Goal: Information Seeking & Learning: Check status

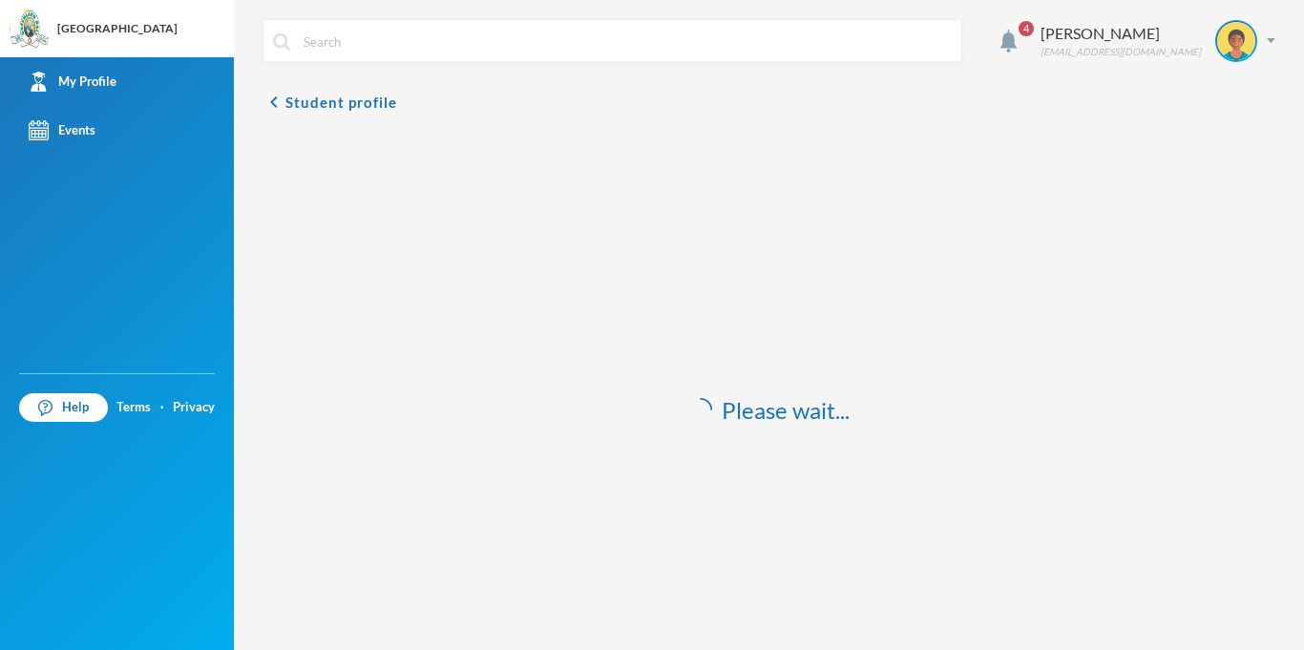
scroll to position [21, 0]
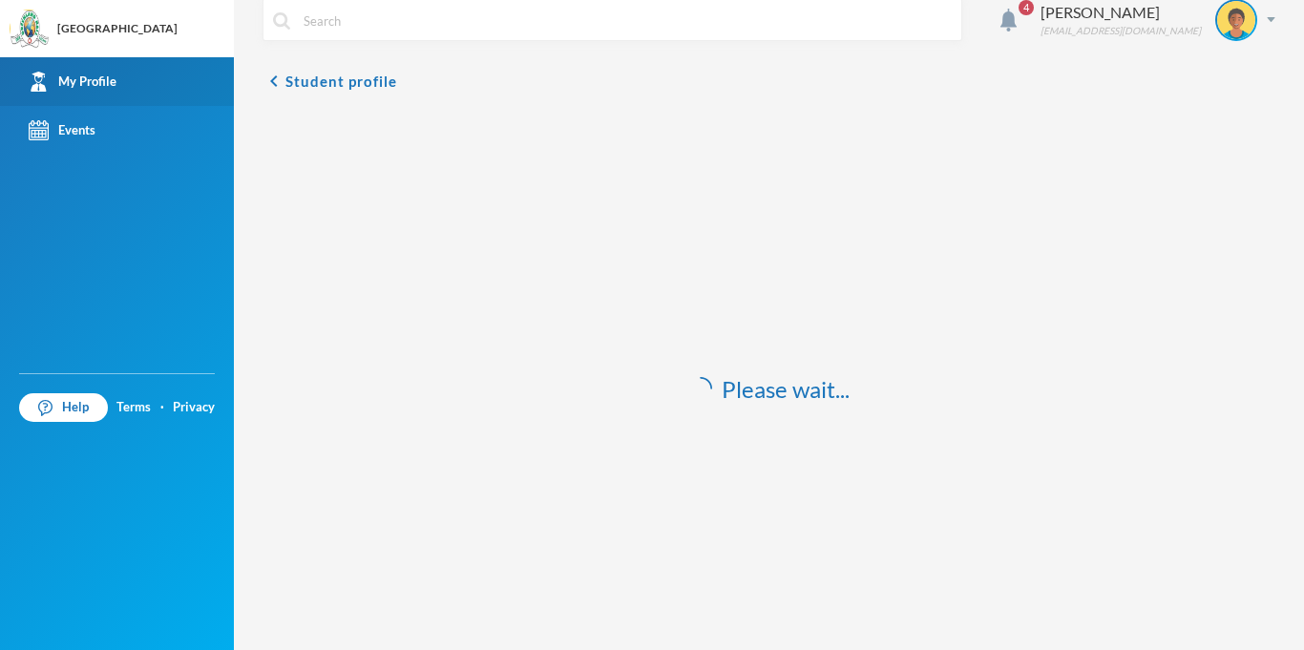
click at [92, 82] on div "My Profile" at bounding box center [73, 82] width 88 height 20
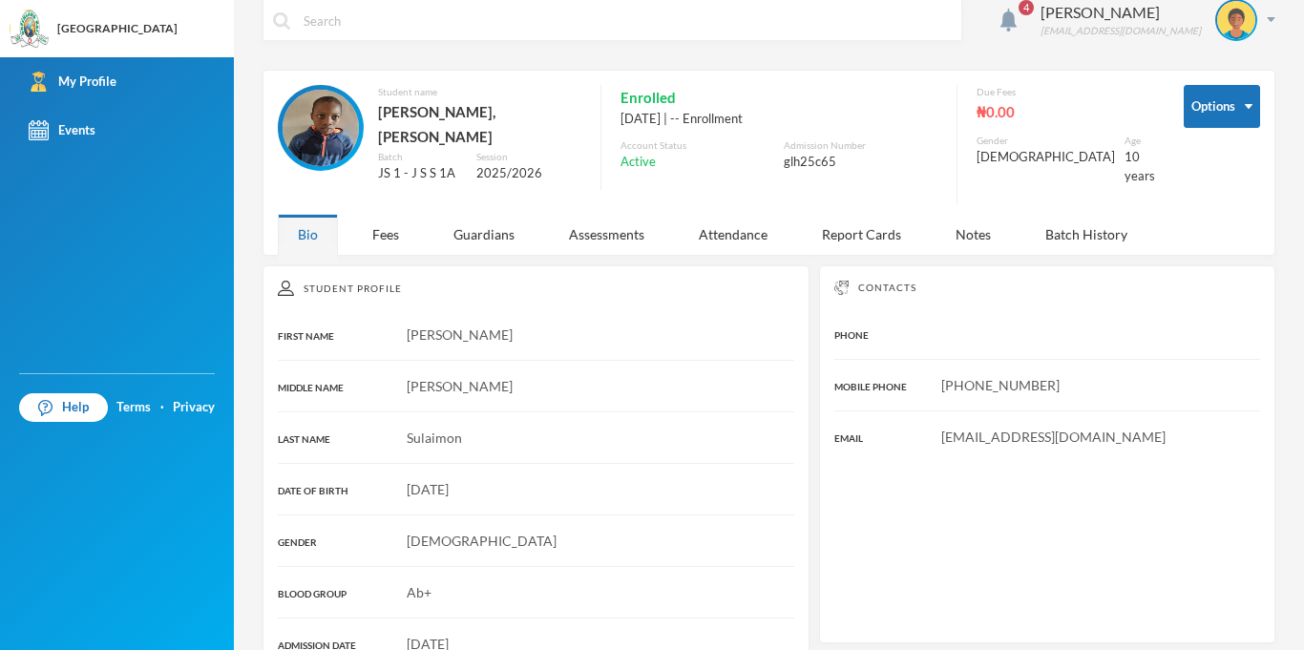
click at [373, 240] on div "Options Student name [PERSON_NAME], [PERSON_NAME] Batch JS 1 - J S S 1A Session…" at bounding box center [768, 163] width 1013 height 186
click at [389, 227] on div "Fees" at bounding box center [385, 234] width 67 height 41
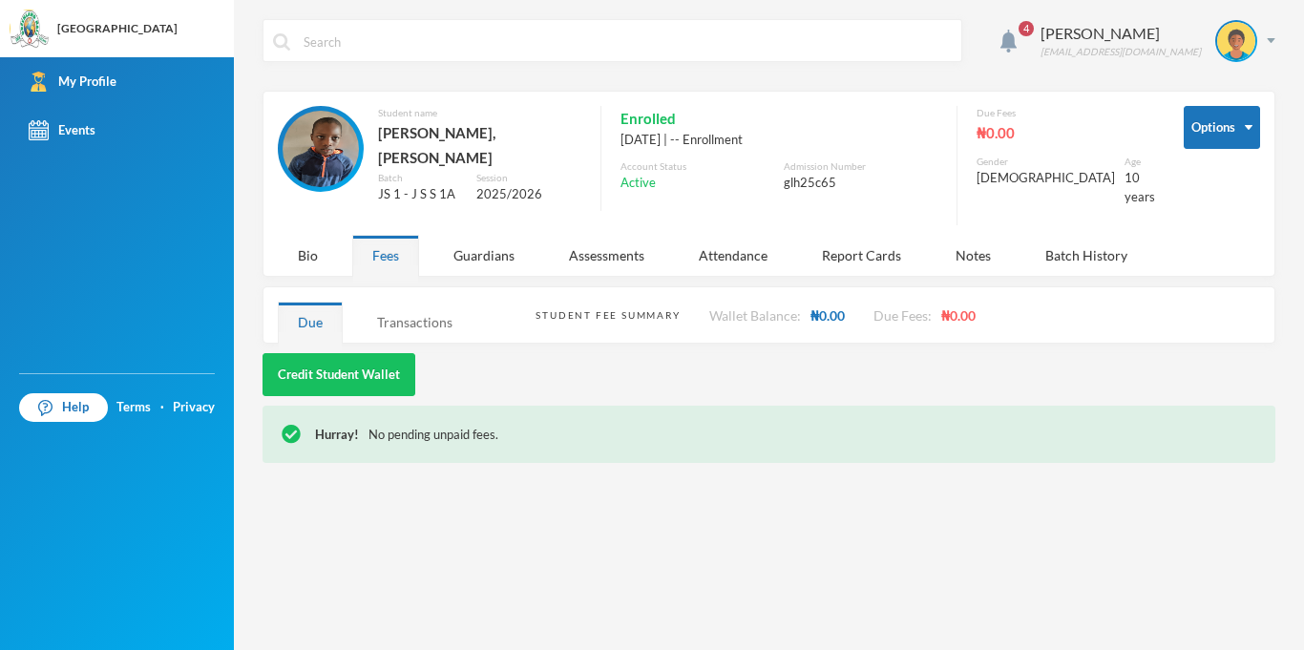
click at [408, 312] on div "Transactions" at bounding box center [414, 322] width 115 height 41
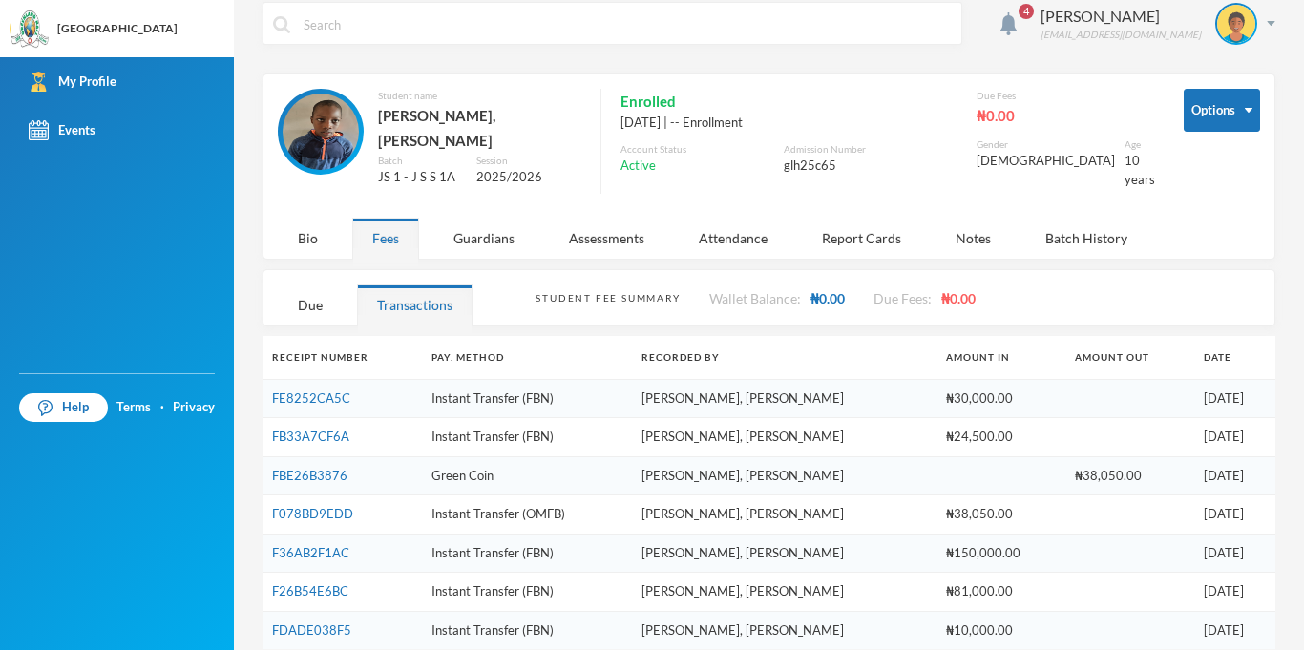
scroll to position [19, 0]
click at [330, 388] on link "FE8252CA5C" at bounding box center [311, 395] width 78 height 15
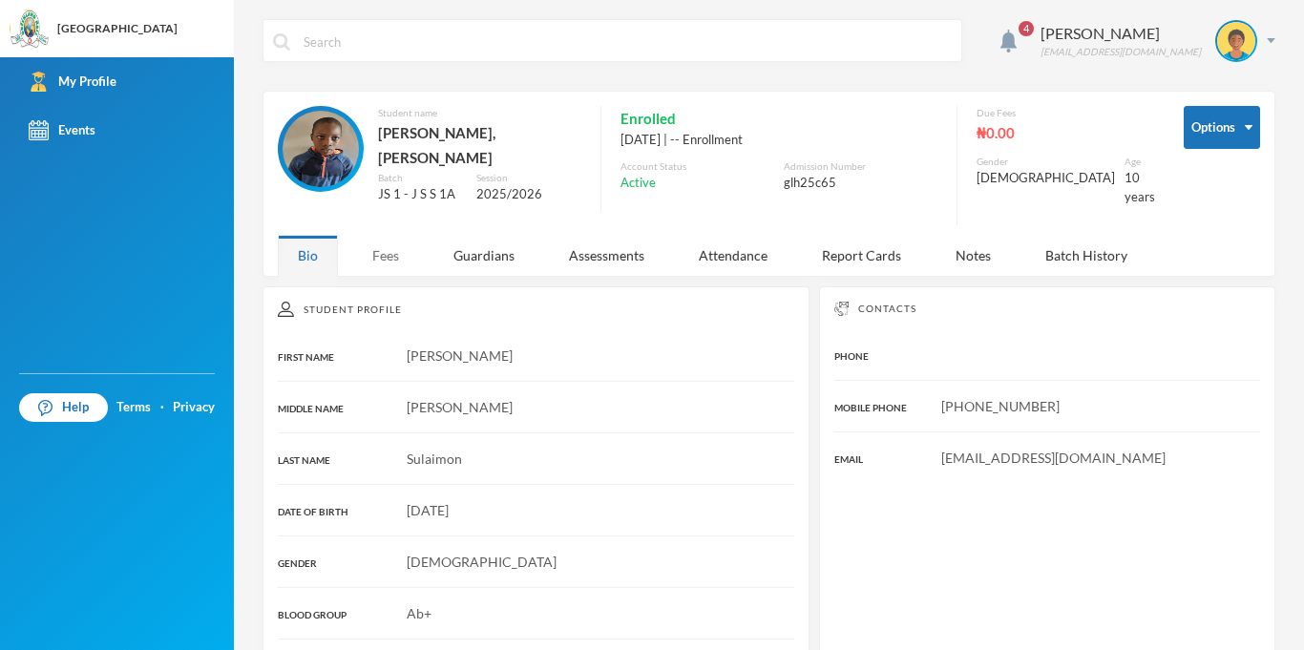
click at [382, 246] on div "Fees" at bounding box center [385, 255] width 67 height 41
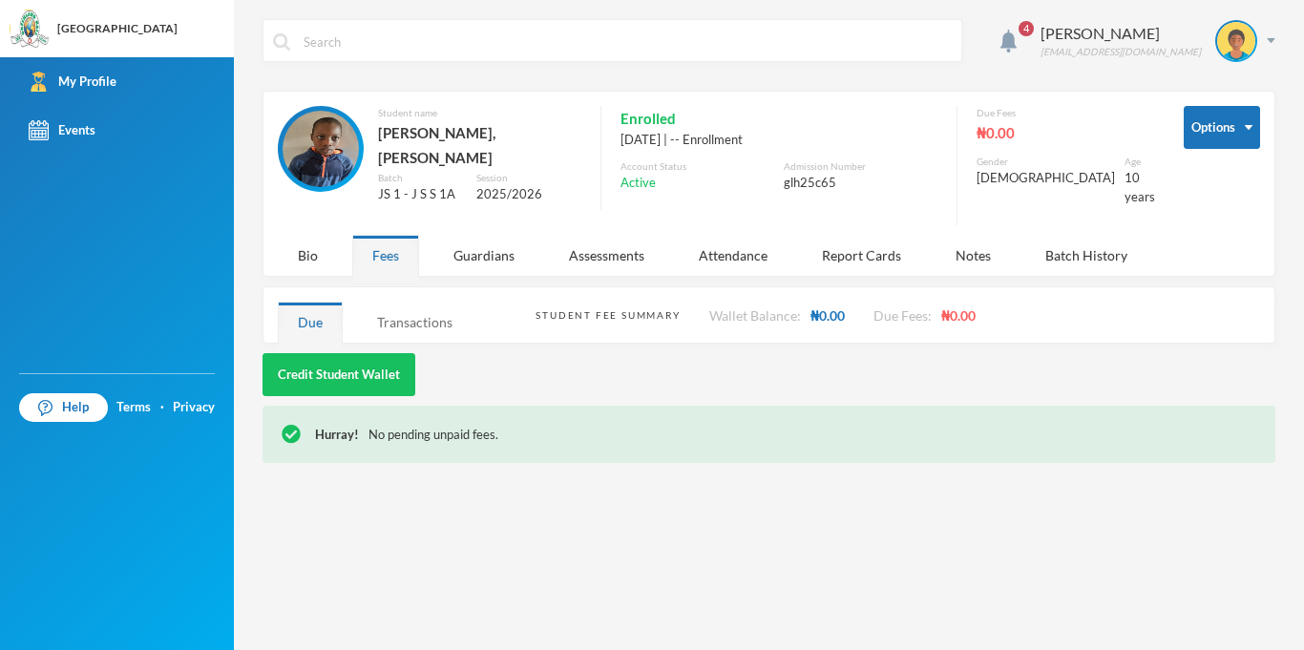
click at [413, 303] on div "Transactions" at bounding box center [414, 322] width 115 height 41
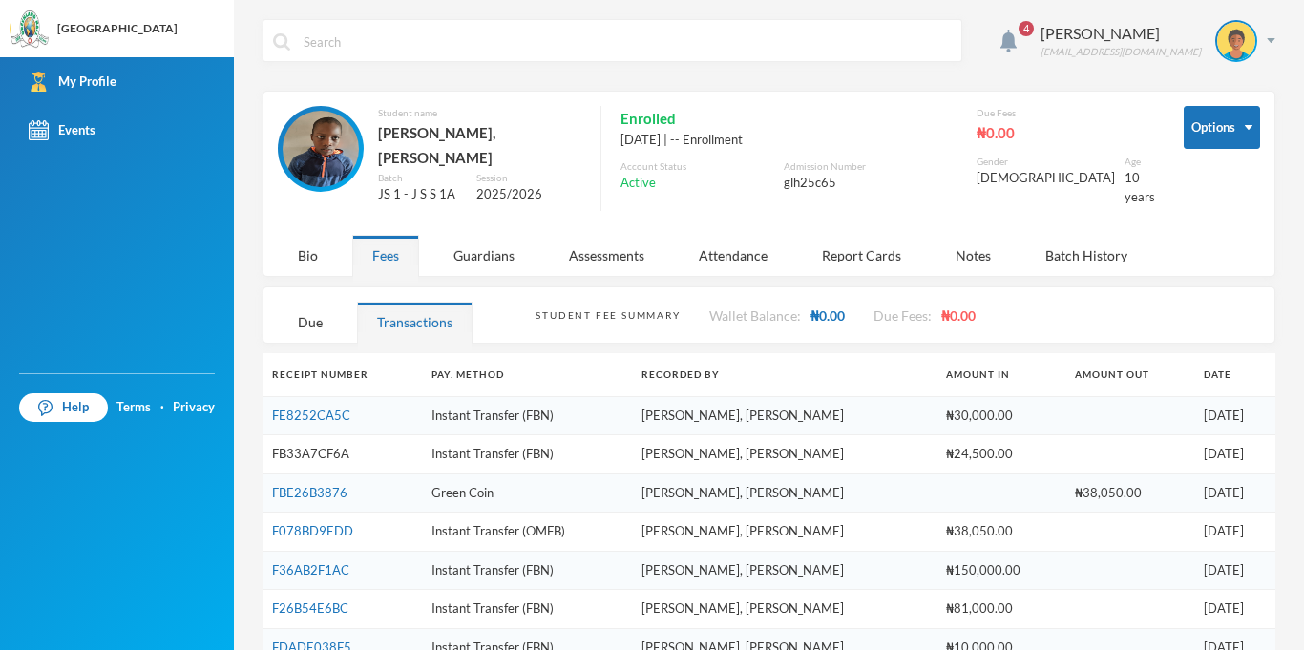
click at [329, 446] on link "FB33A7CF6A" at bounding box center [310, 453] width 77 height 15
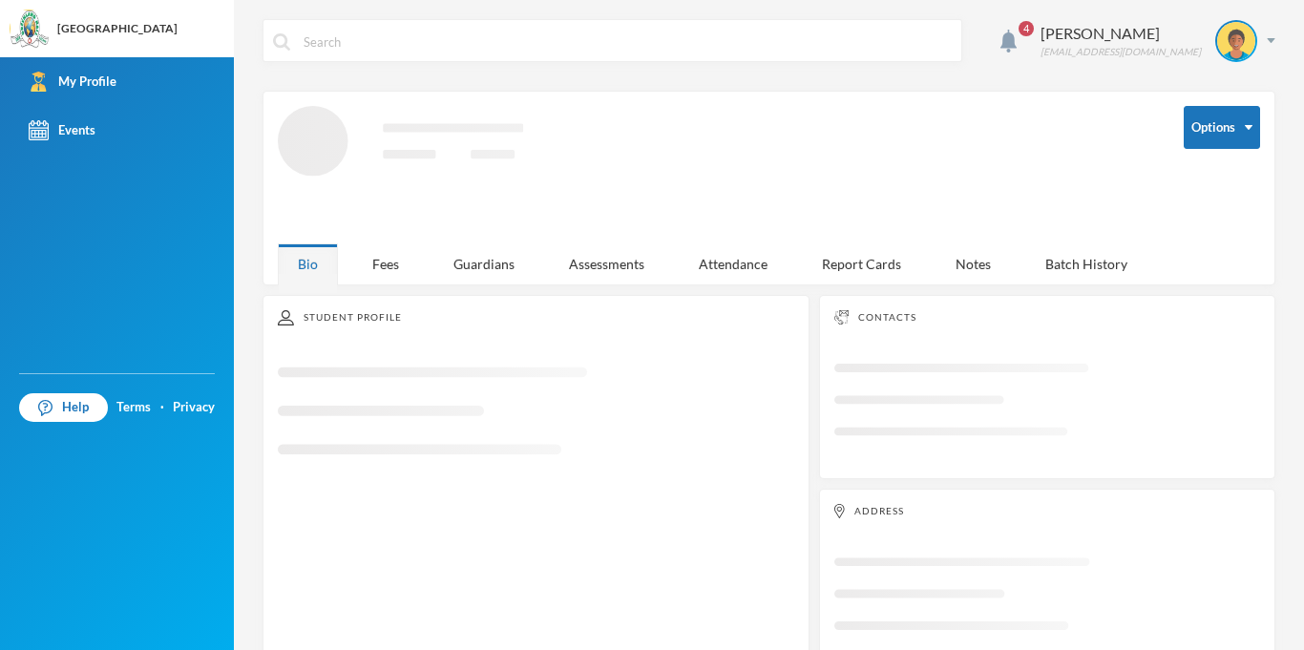
click at [382, 266] on div "4 [PERSON_NAME] [EMAIL_ADDRESS][DOMAIN_NAME] Options Loading interface... Bio F…" at bounding box center [769, 325] width 1070 height 650
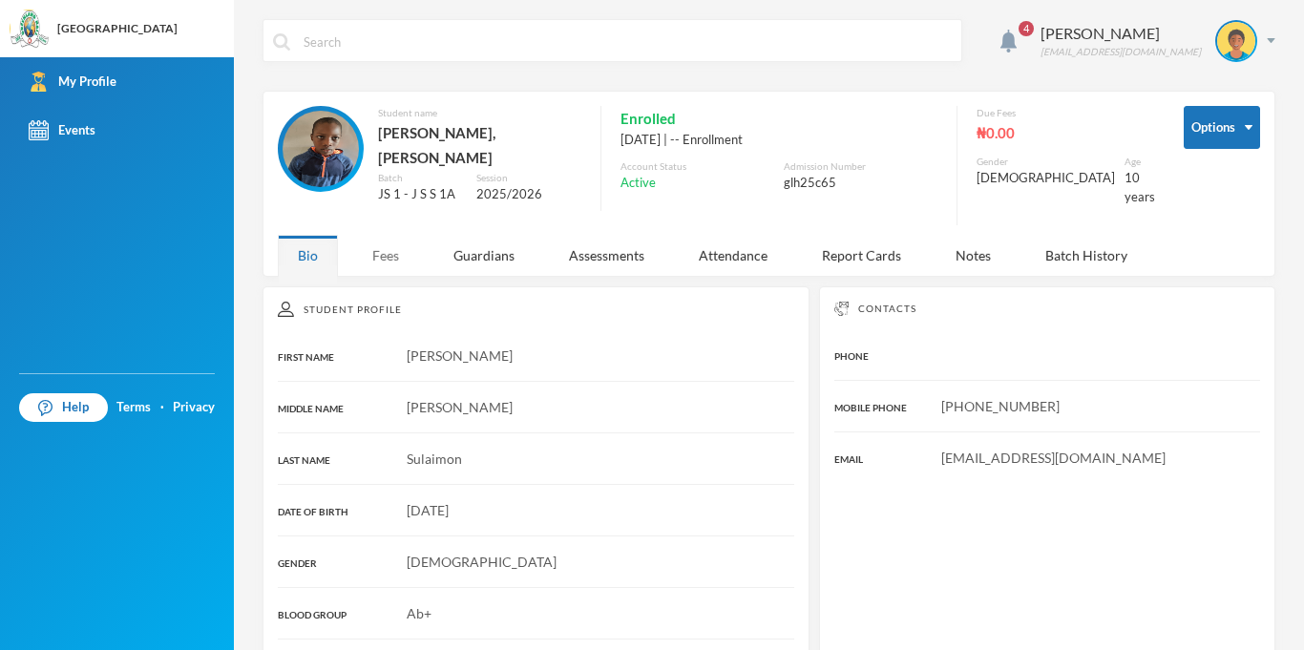
click at [409, 245] on div "Fees" at bounding box center [385, 255] width 67 height 41
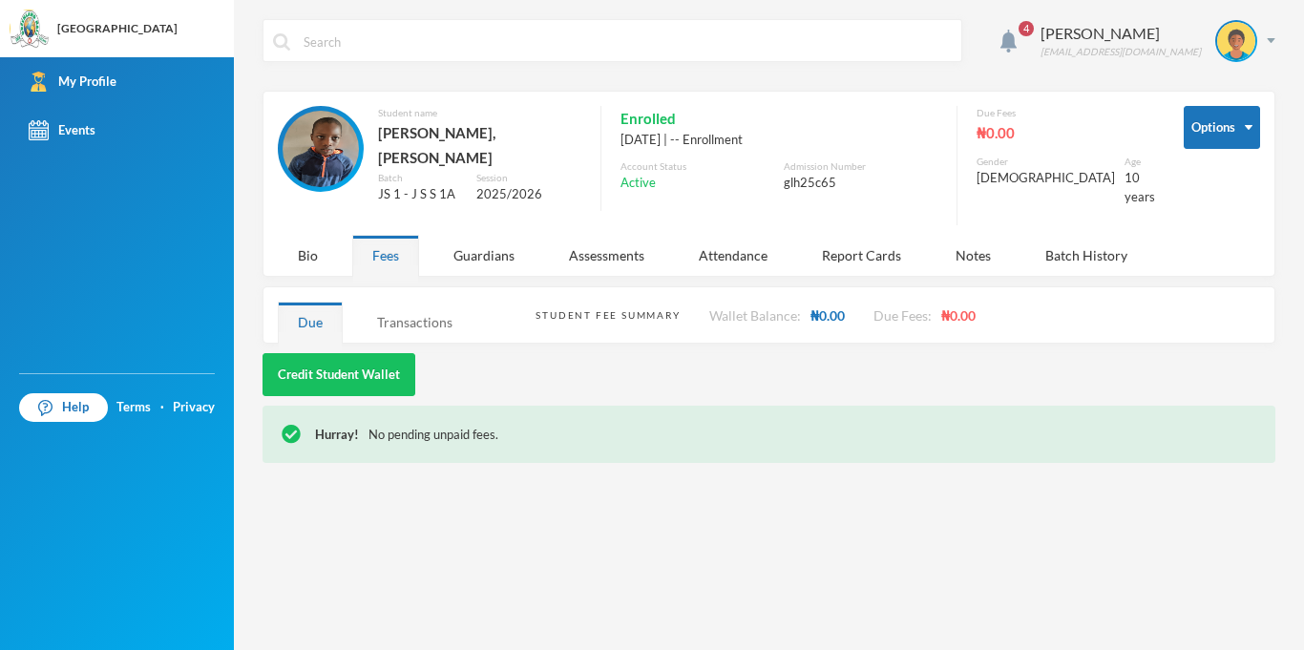
click at [421, 302] on div "Transactions" at bounding box center [414, 322] width 115 height 41
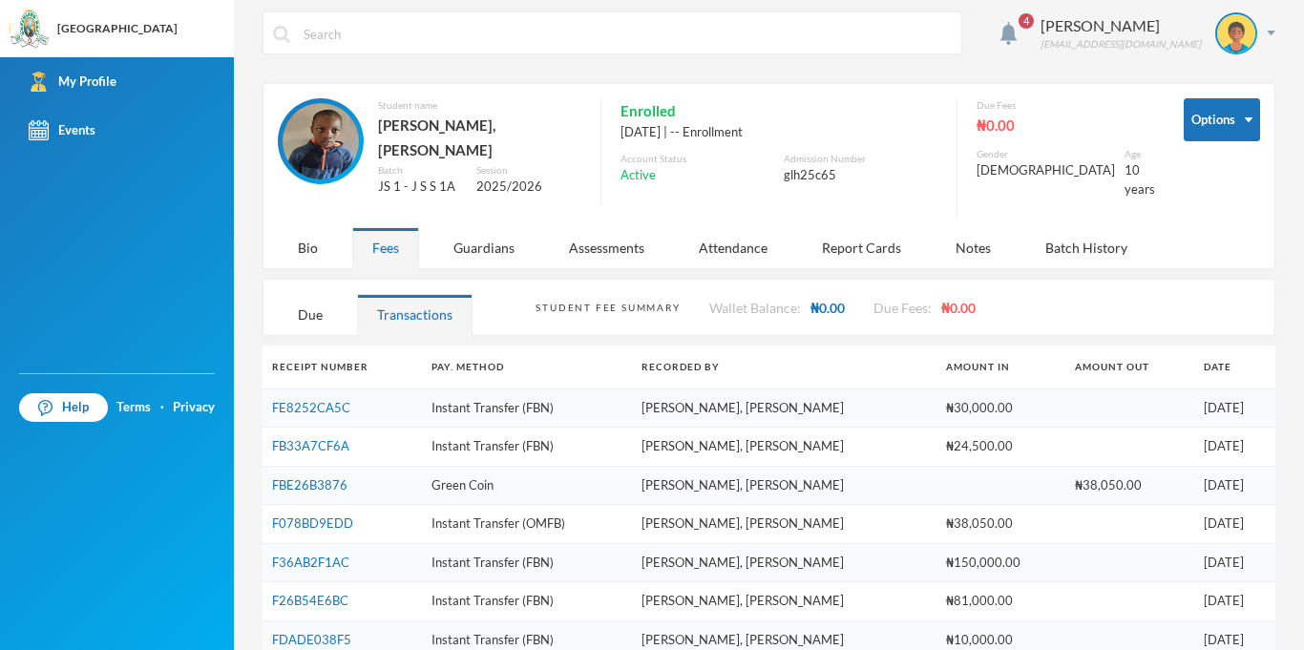
scroll to position [10, 0]
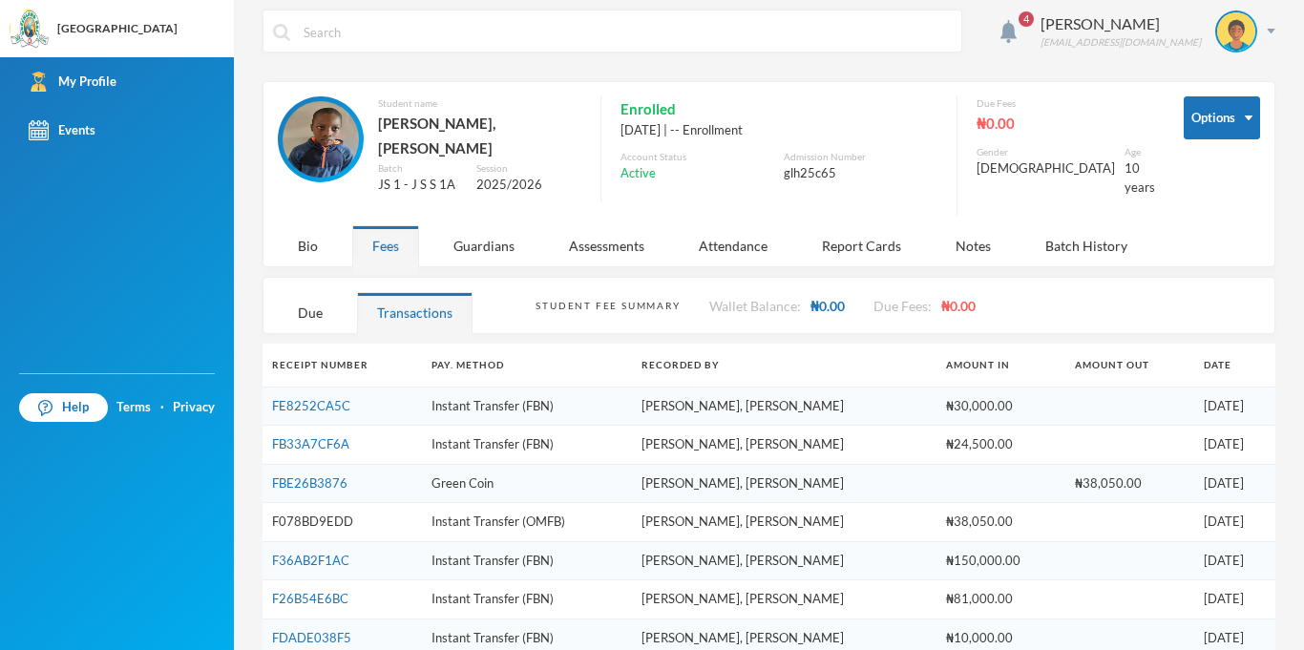
click at [329, 513] on link "F078BD9EDD" at bounding box center [312, 520] width 81 height 15
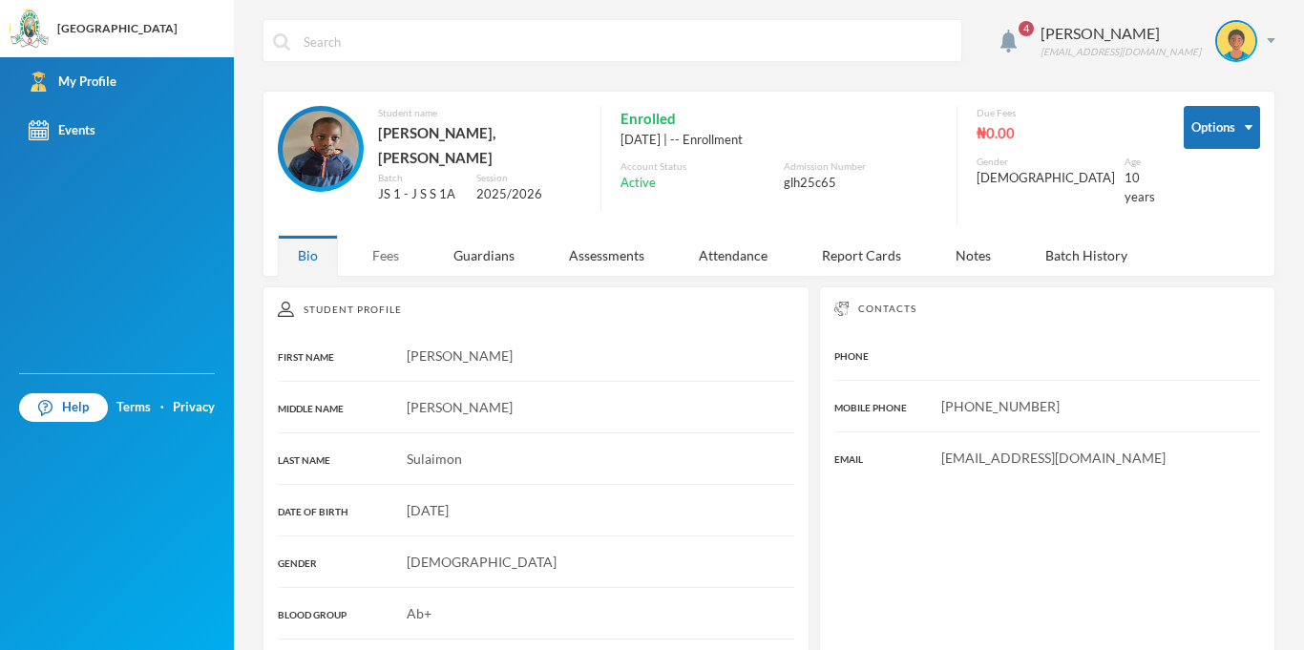
click at [377, 255] on div "Fees" at bounding box center [385, 255] width 67 height 41
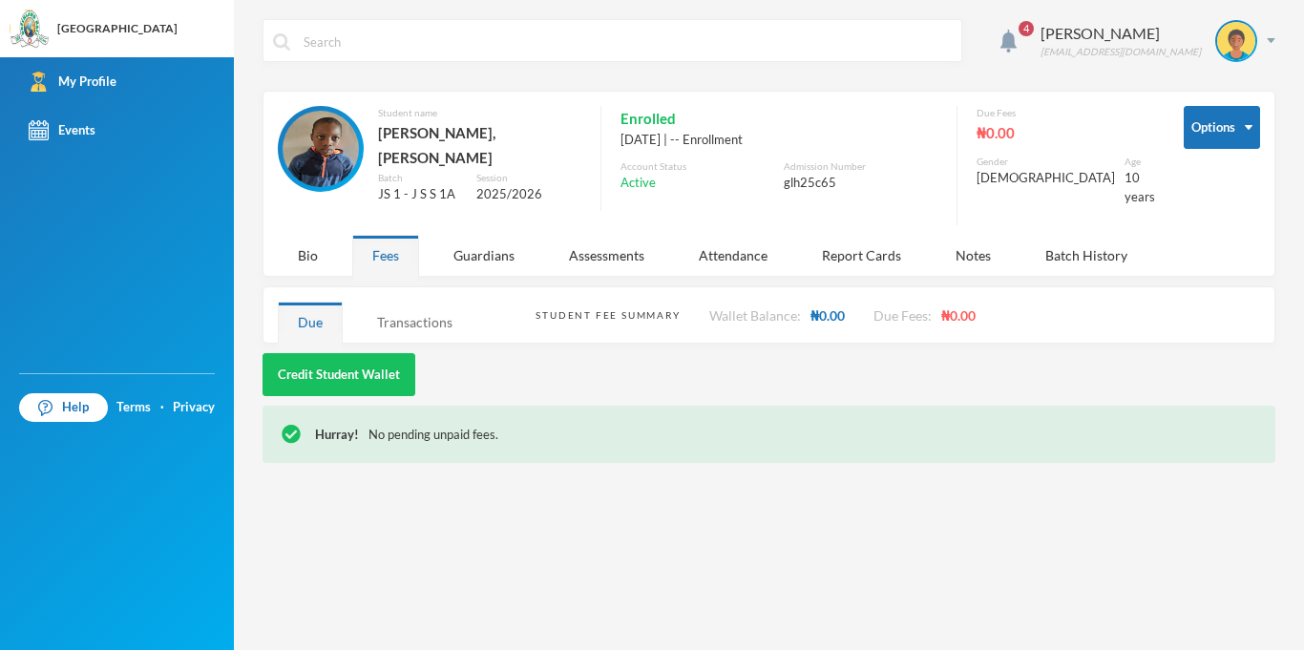
click at [413, 324] on div "Transactions" at bounding box center [414, 322] width 115 height 41
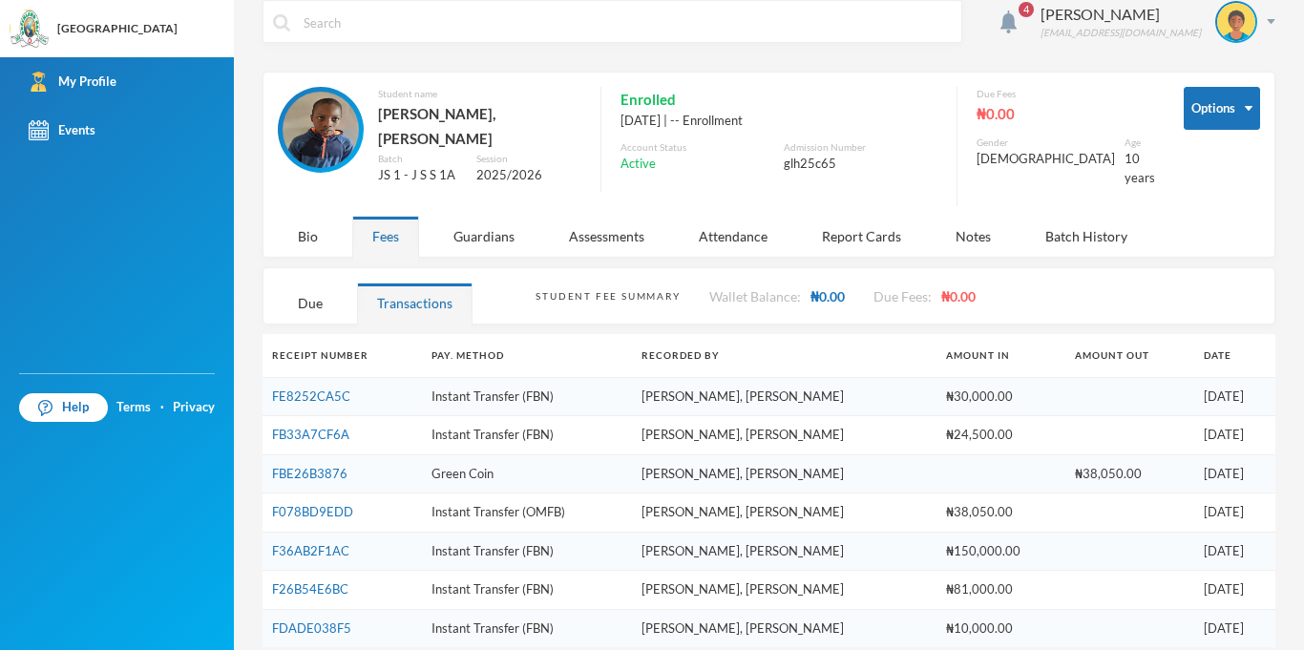
scroll to position [20, 0]
click at [302, 542] on link "F36AB2F1AC" at bounding box center [310, 549] width 77 height 15
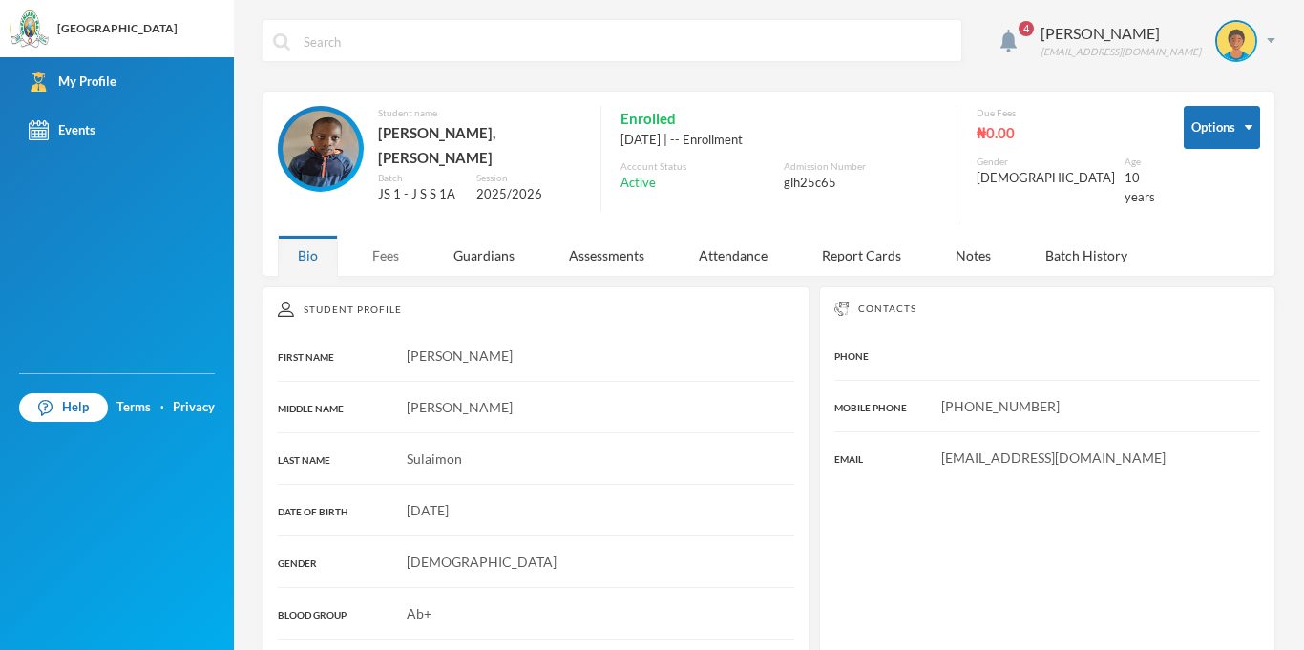
drag, startPoint x: 384, startPoint y: 247, endPoint x: 387, endPoint y: 268, distance: 21.2
click at [384, 248] on div "Fees" at bounding box center [385, 255] width 67 height 41
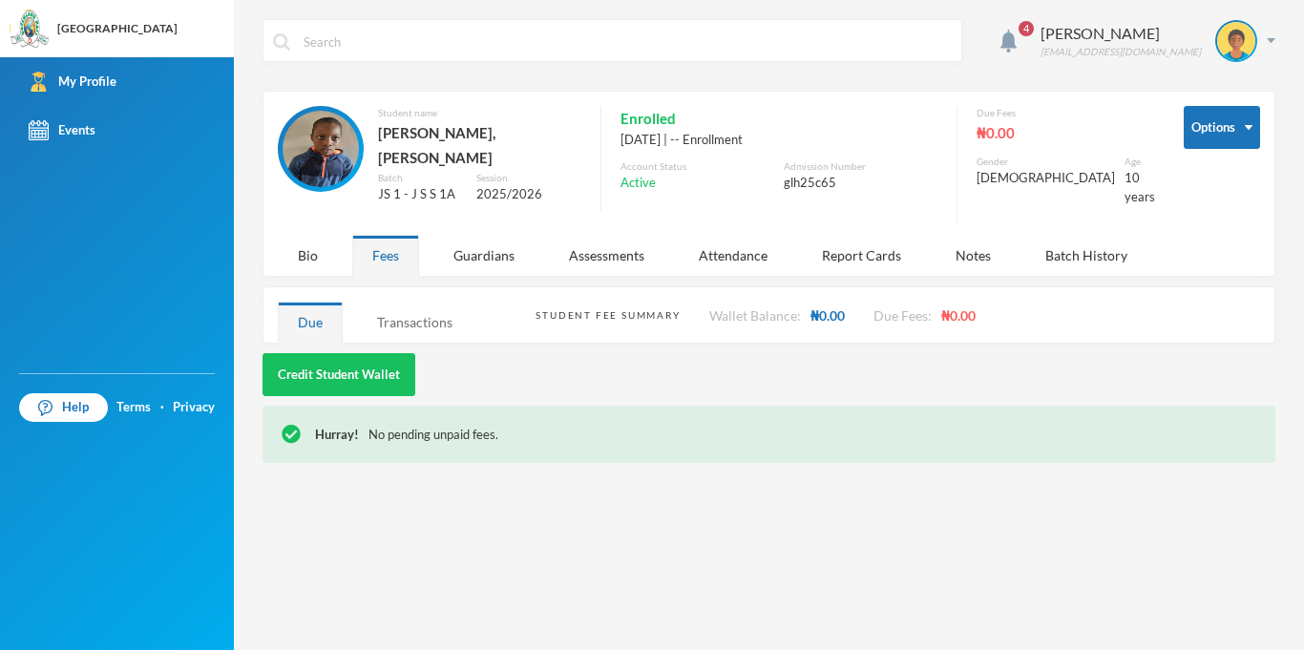
click at [439, 304] on div "Transactions" at bounding box center [414, 322] width 115 height 41
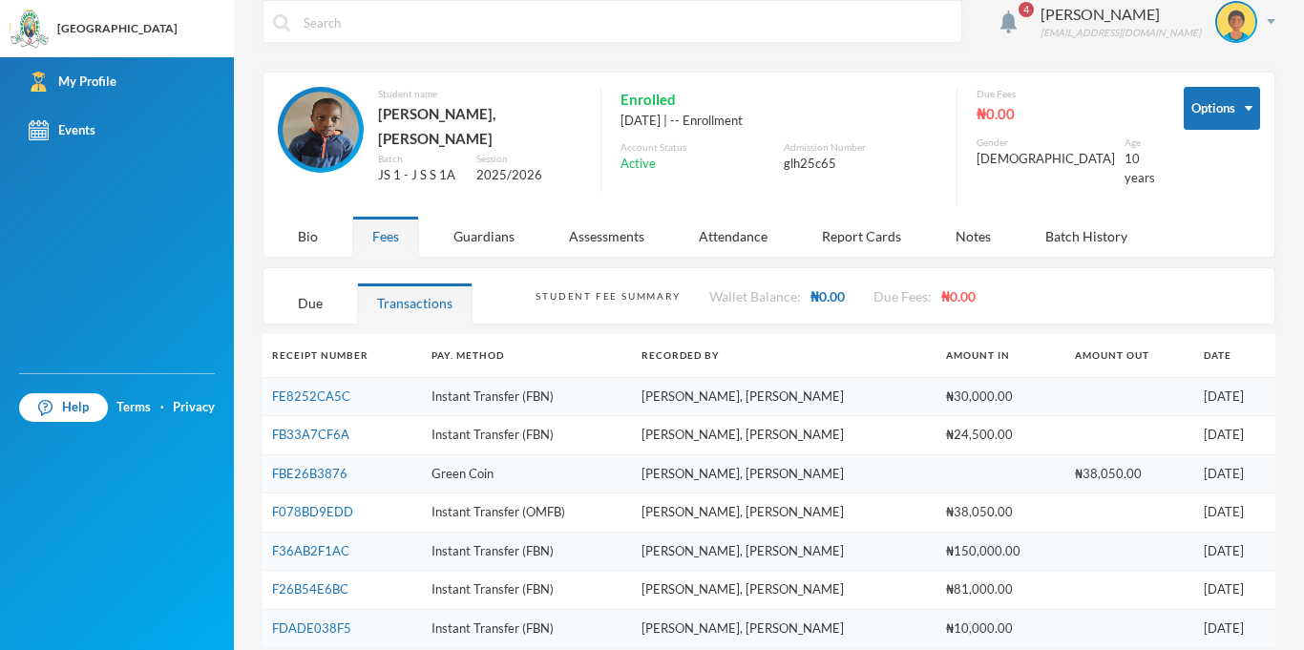
scroll to position [21, 0]
click at [297, 579] on link "F26B54E6BC" at bounding box center [310, 586] width 76 height 15
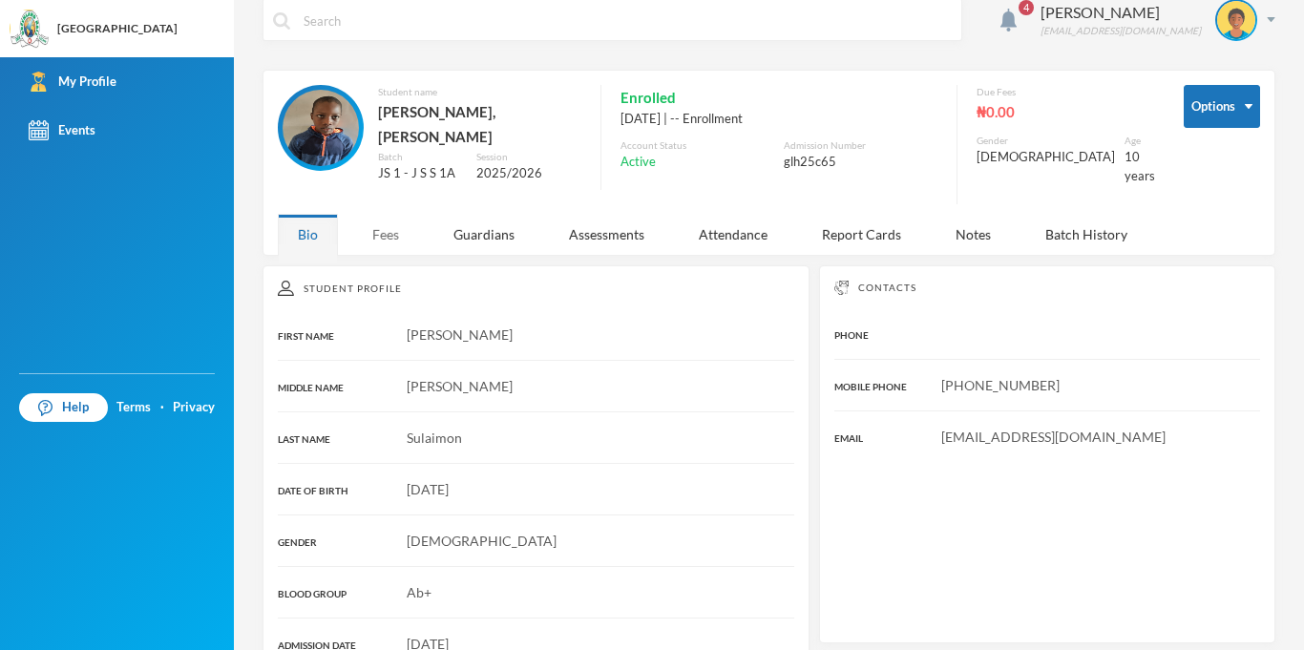
click at [402, 226] on div "Fees" at bounding box center [385, 234] width 67 height 41
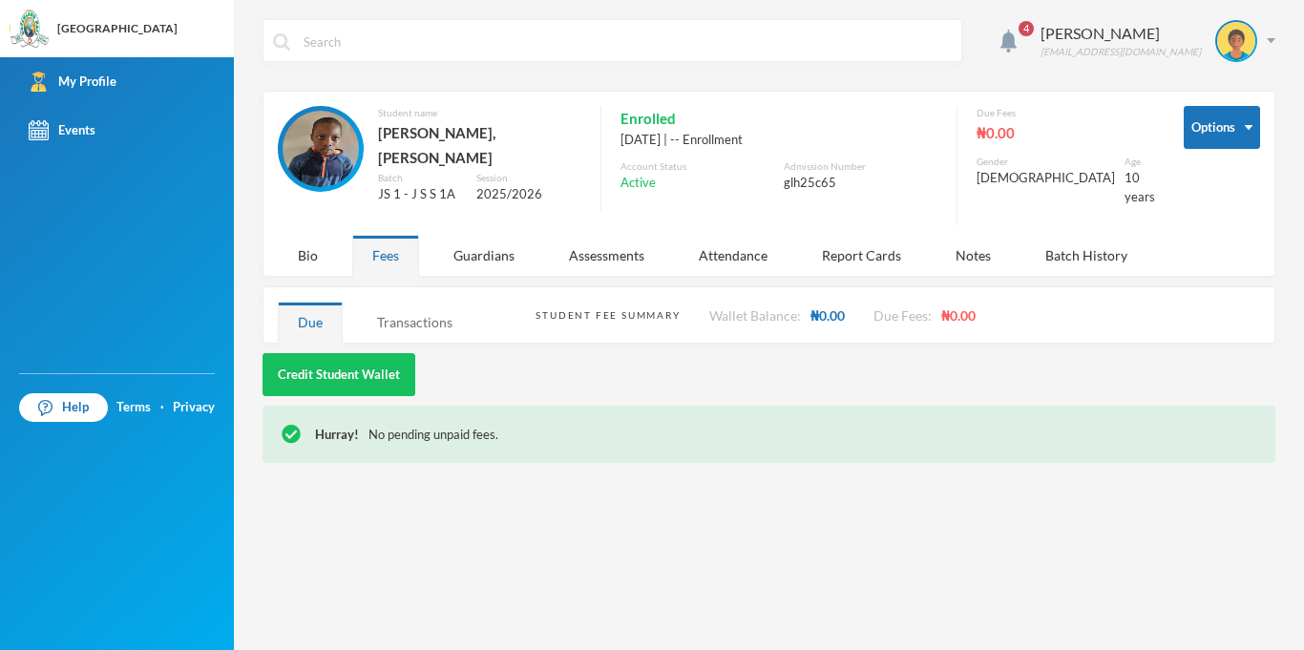
click at [395, 303] on div "Transactions" at bounding box center [414, 322] width 115 height 41
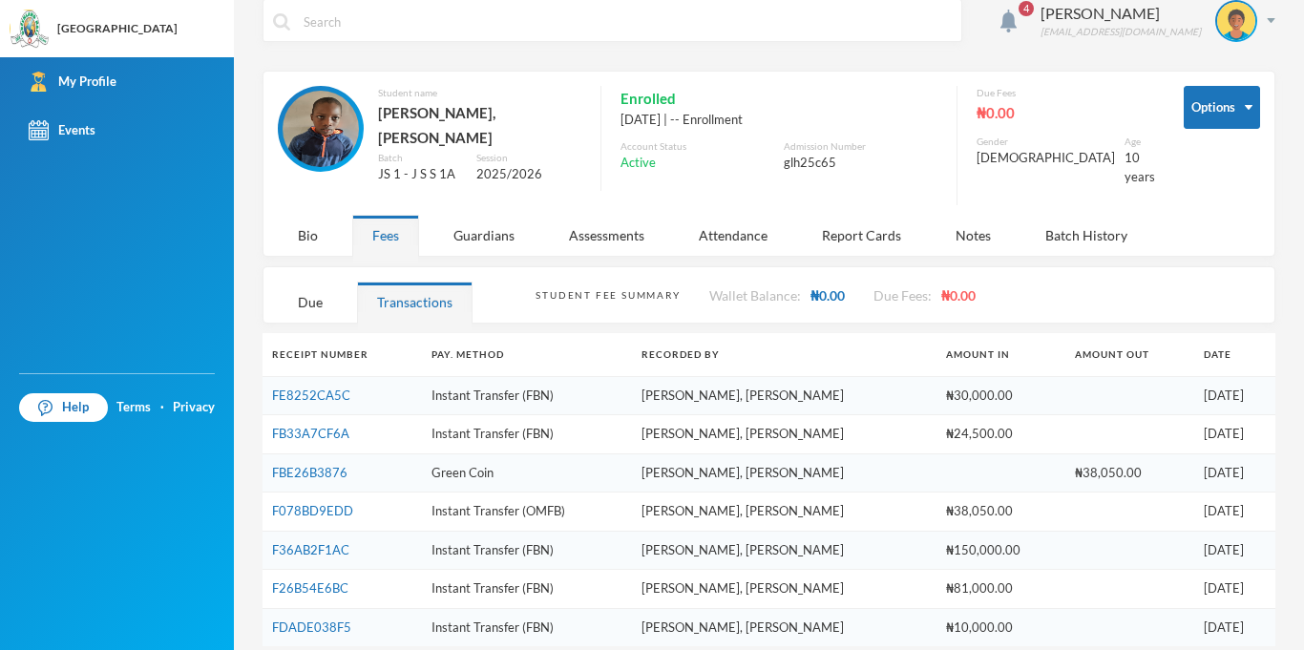
scroll to position [21, 0]
click at [318, 464] on link "FBE26B3876" at bounding box center [309, 471] width 75 height 15
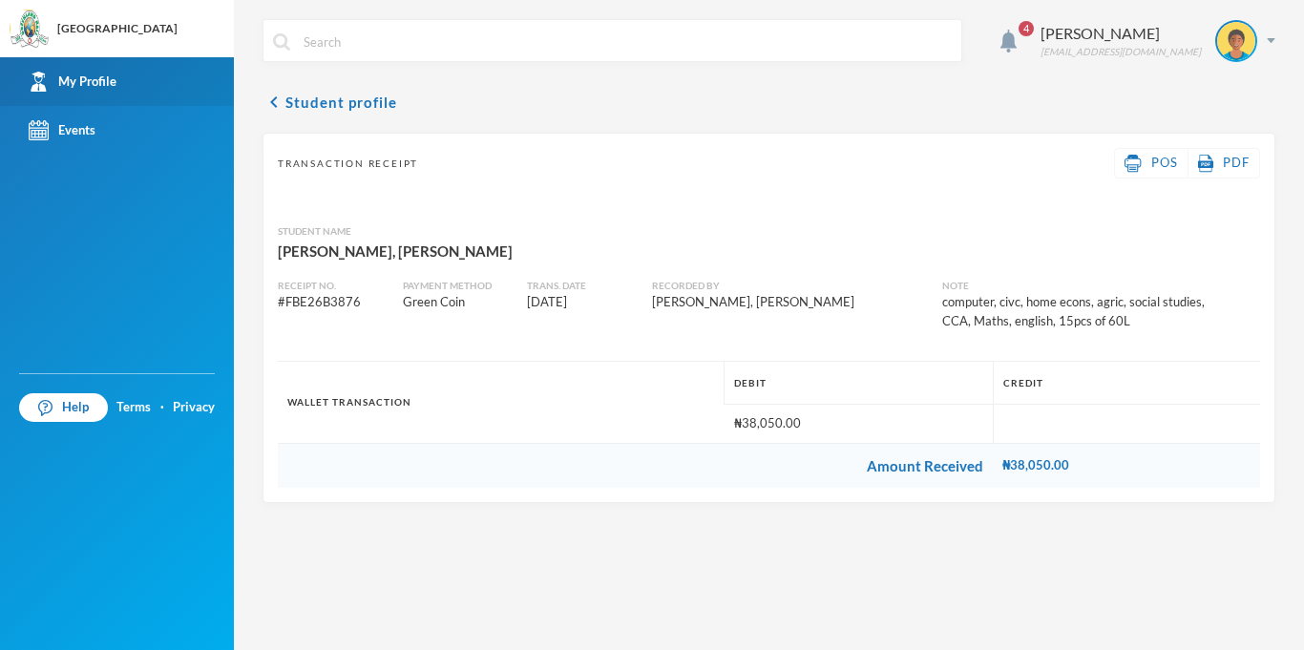
click at [102, 86] on div "My Profile" at bounding box center [73, 82] width 88 height 20
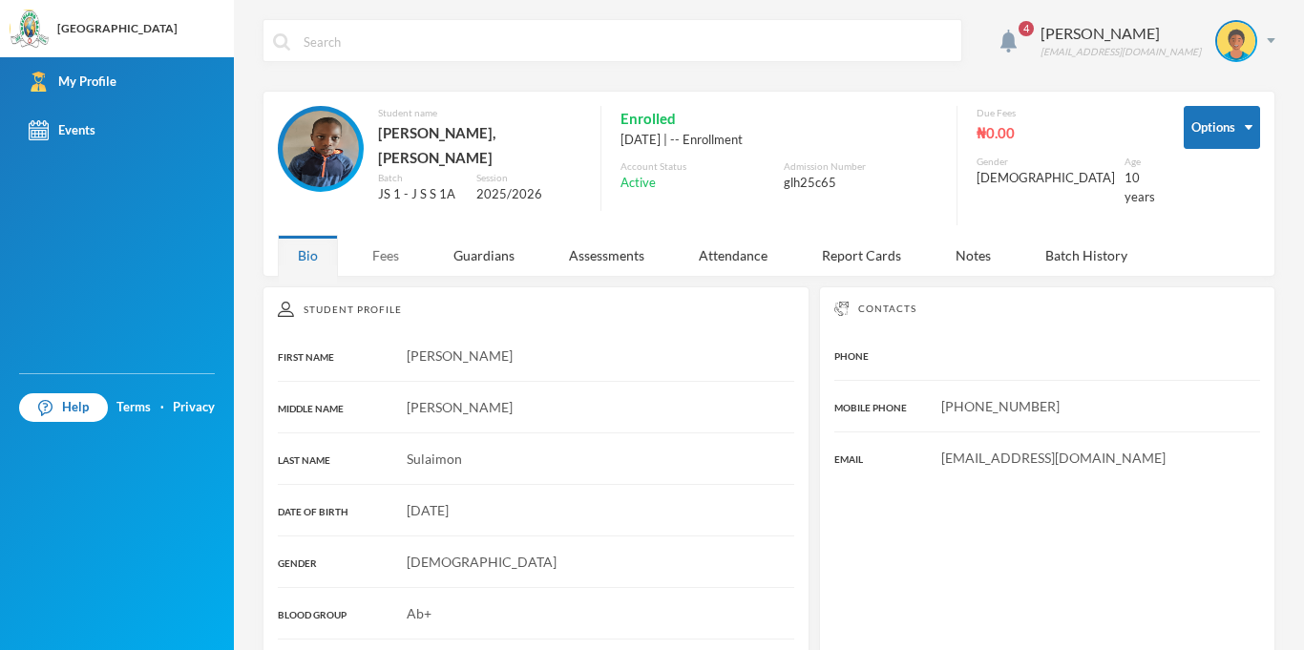
click at [389, 240] on div "Fees" at bounding box center [385, 255] width 67 height 41
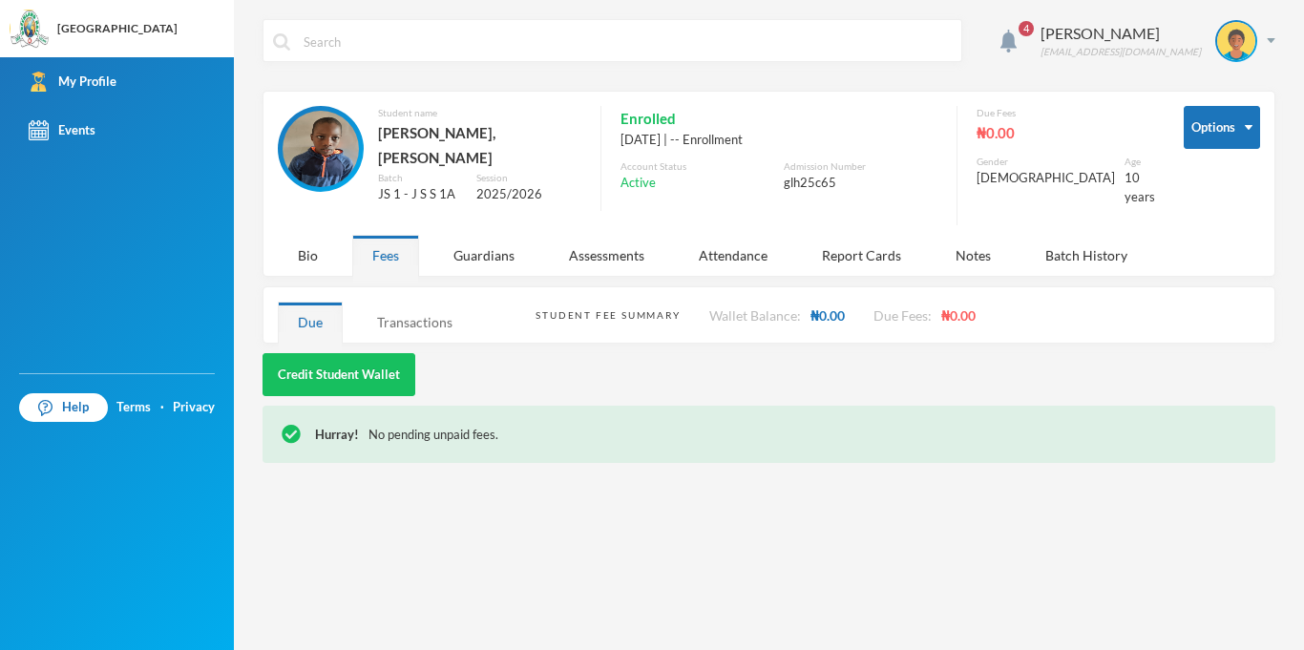
click at [423, 315] on div "Transactions" at bounding box center [414, 322] width 115 height 41
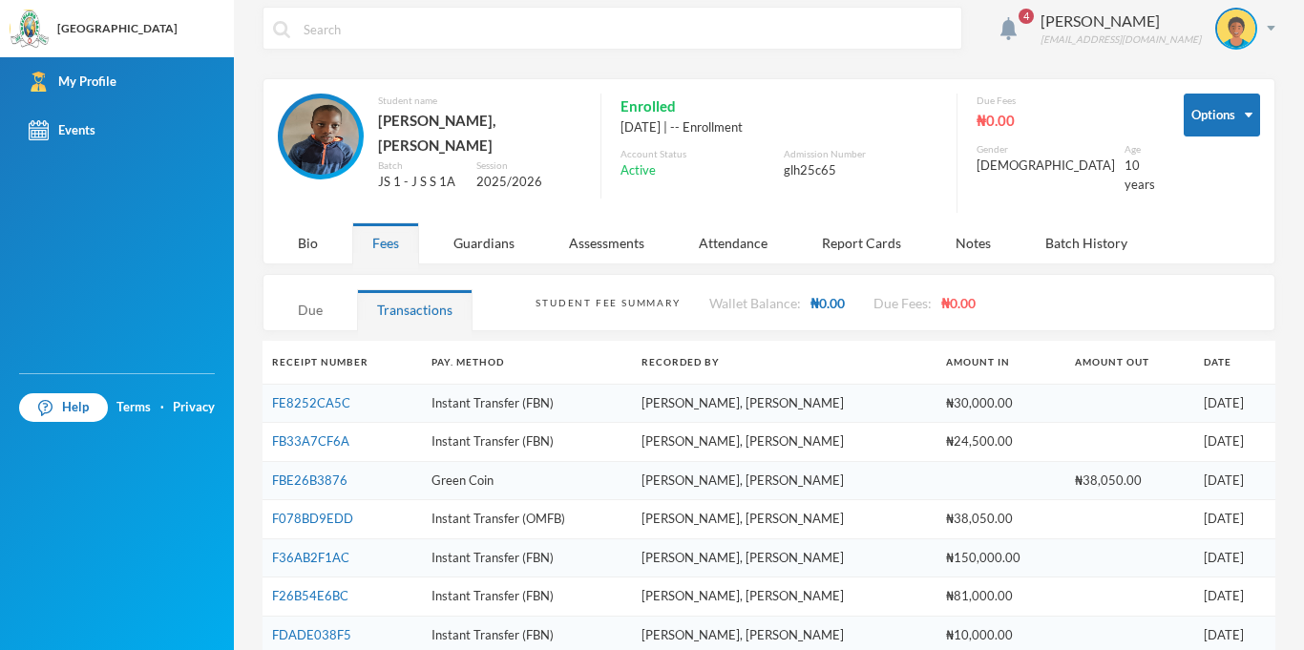
scroll to position [10, 0]
click at [333, 397] on link "FE8252CA5C" at bounding box center [311, 404] width 78 height 15
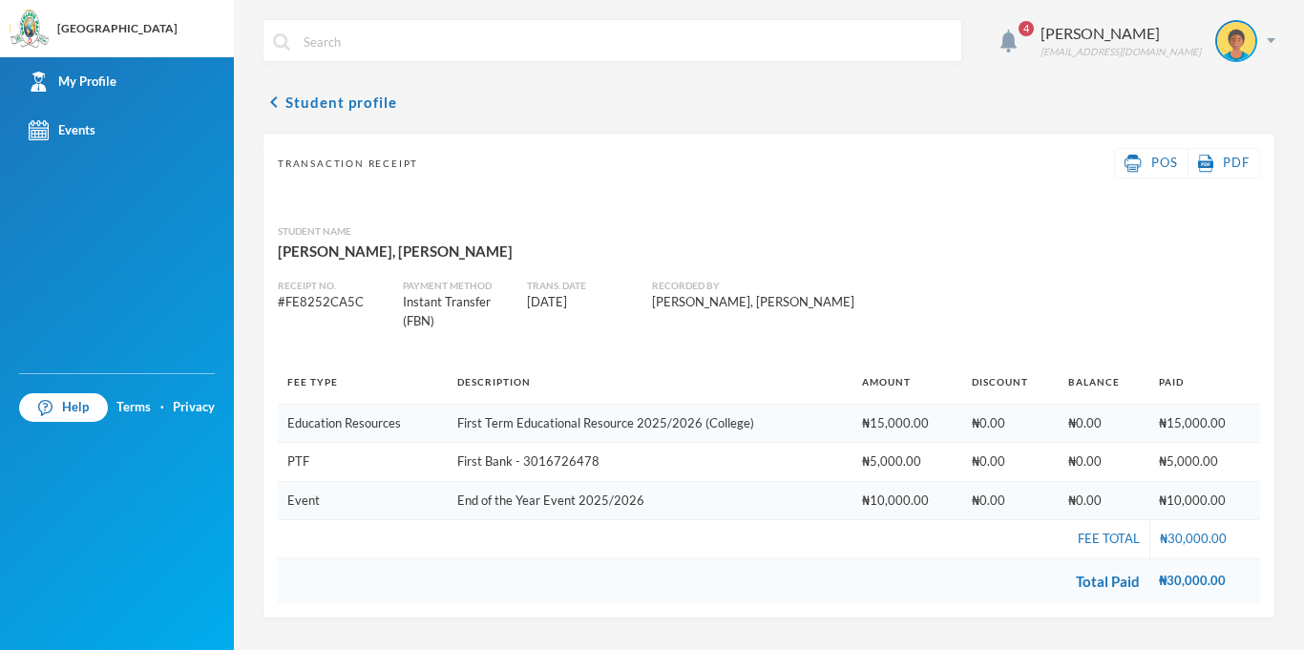
click at [1277, 39] on div "4 [PERSON_NAME] [EMAIL_ADDRESS][DOMAIN_NAME] chevron_left Student profile Trans…" at bounding box center [769, 325] width 1070 height 650
click at [1272, 41] on img at bounding box center [1270, 40] width 9 height 5
click at [1232, 139] on button "Logout" at bounding box center [1223, 139] width 86 height 29
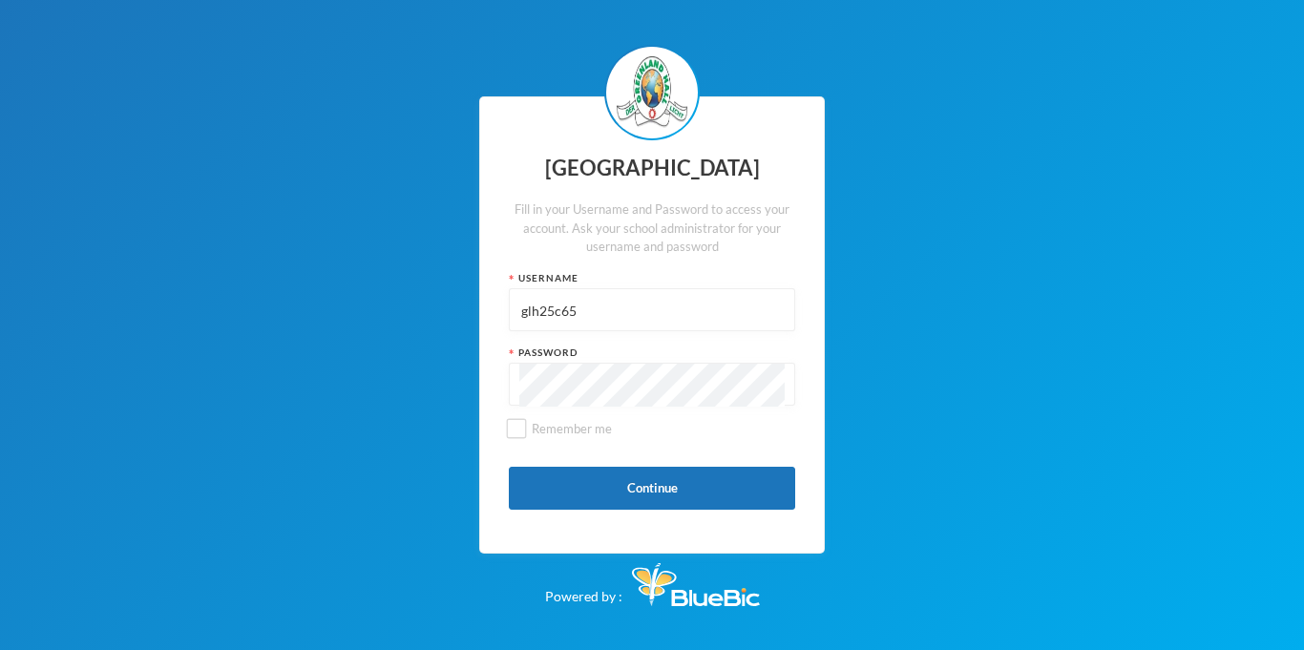
click at [608, 320] on input "glh25c65" at bounding box center [651, 310] width 265 height 43
